Goal: Use online tool/utility: Utilize a website feature to perform a specific function

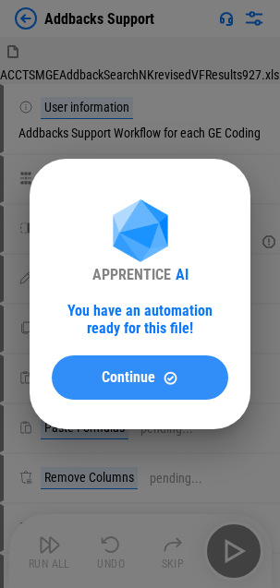
click at [131, 379] on span "Continue" at bounding box center [129, 377] width 54 height 15
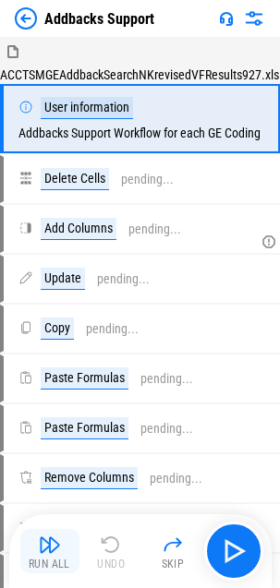
click at [52, 551] on img "button" at bounding box center [50, 545] width 22 height 22
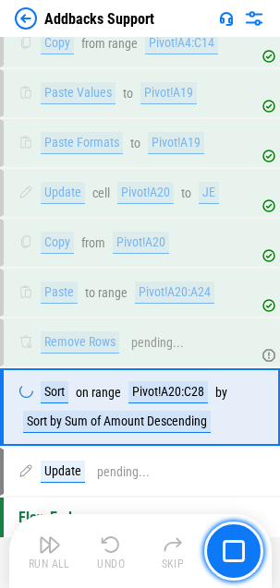
scroll to position [934, 0]
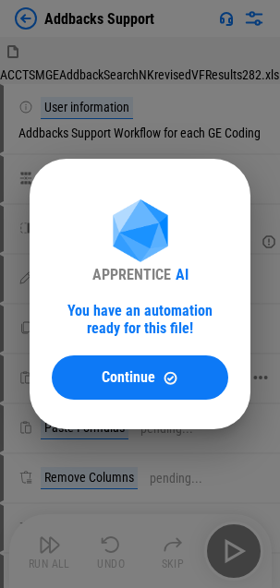
click at [89, 386] on button "Continue" at bounding box center [140, 377] width 176 height 44
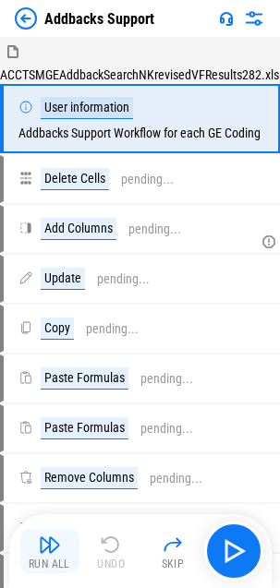
click at [42, 556] on button "Run All" at bounding box center [49, 551] width 59 height 44
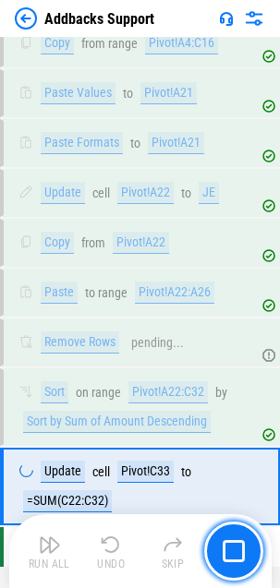
scroll to position [934, 0]
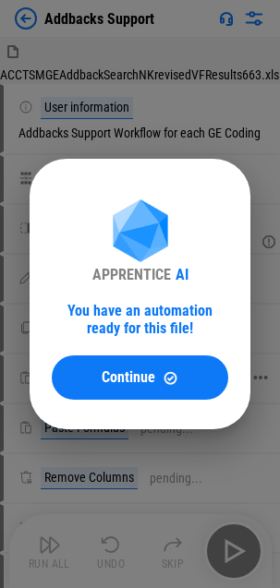
click at [108, 379] on span "Continue" at bounding box center [129, 377] width 54 height 15
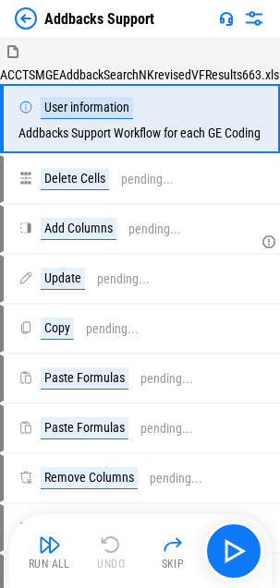
click at [54, 548] on img "button" at bounding box center [50, 545] width 22 height 22
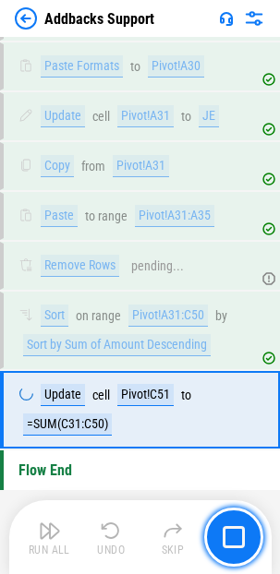
scroll to position [978, 0]
